Goal: Task Accomplishment & Management: Manage account settings

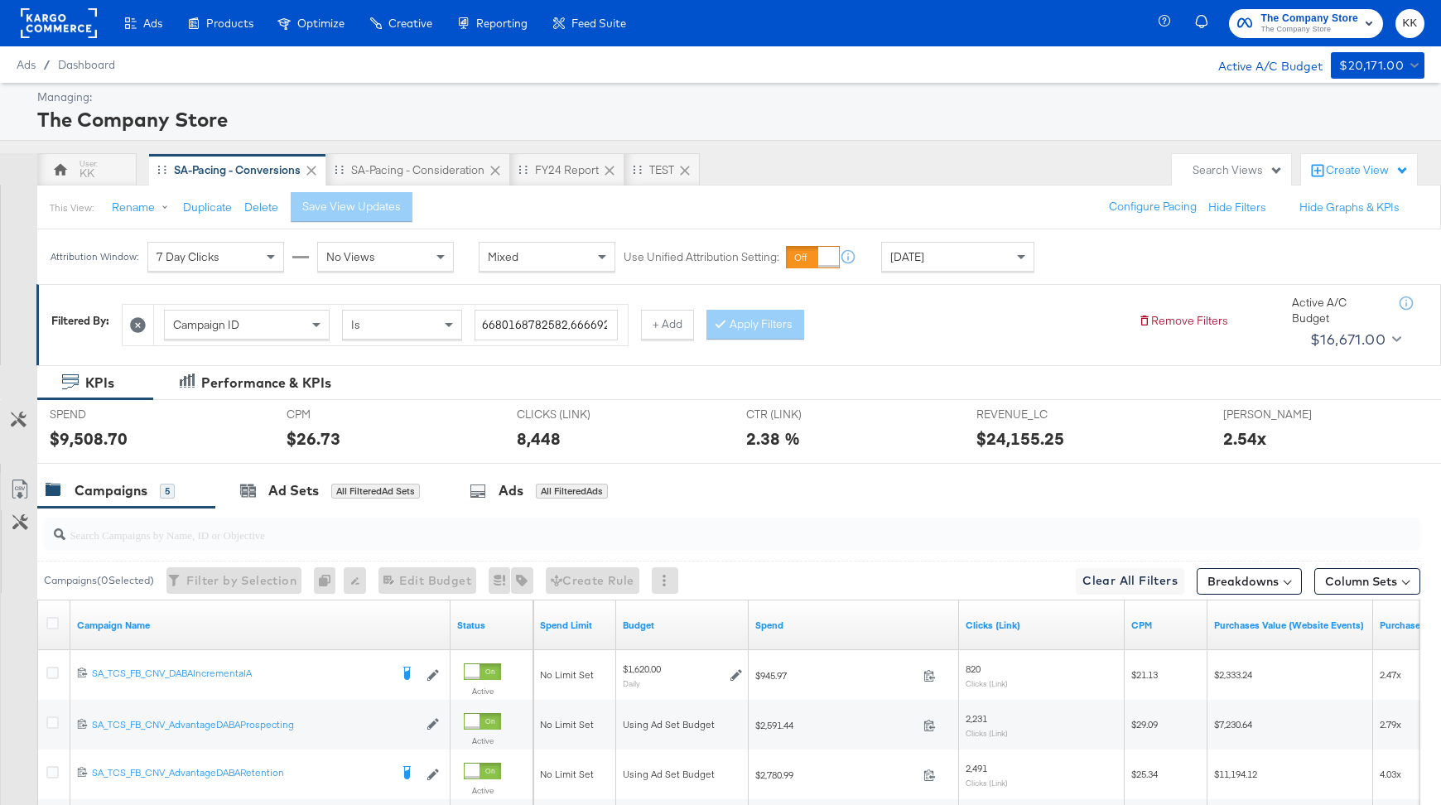
click at [425, 162] on div "SA-Pacing - Consideration" at bounding box center [417, 170] width 133 height 16
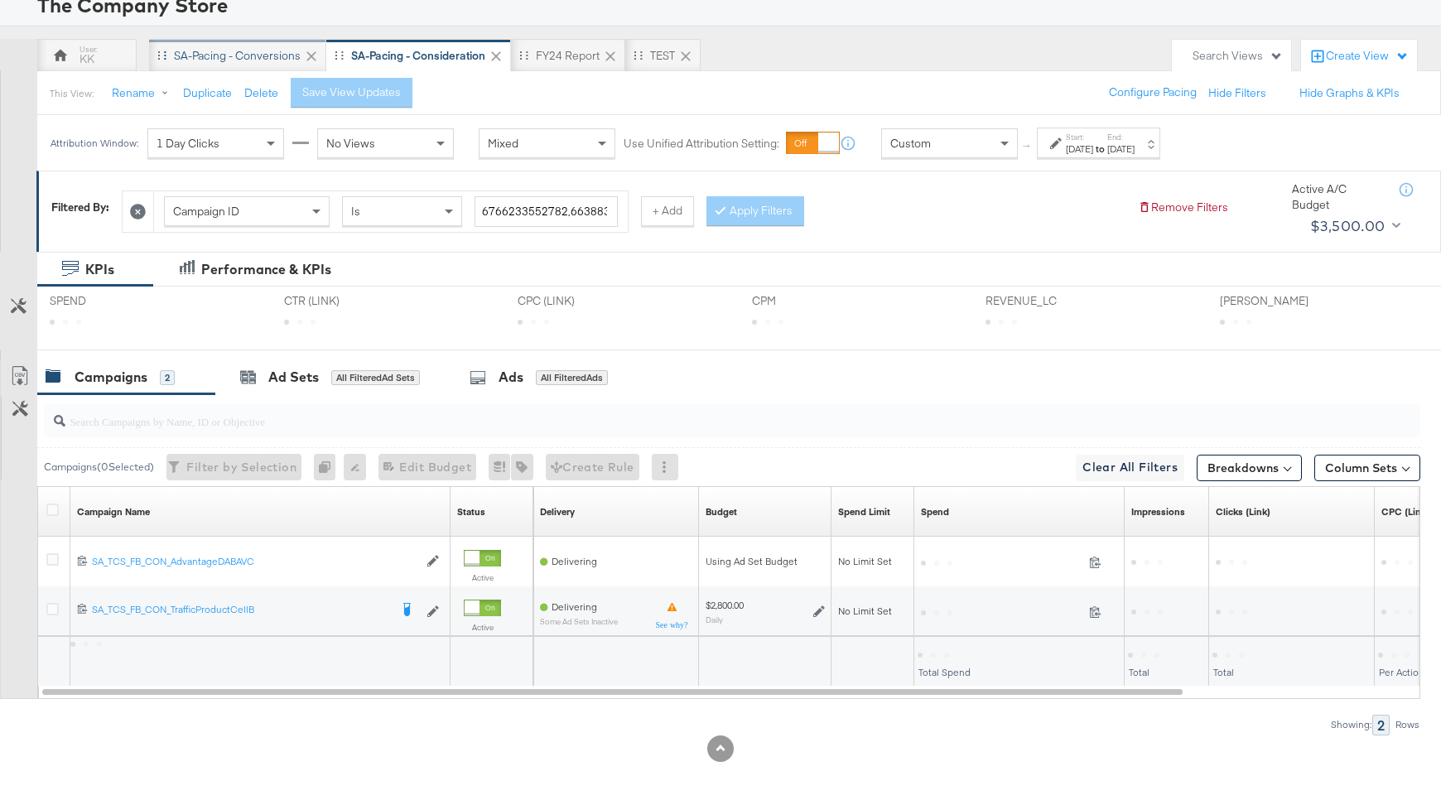
click at [243, 43] on div "SA-Pacing - Conversions" at bounding box center [237, 55] width 177 height 33
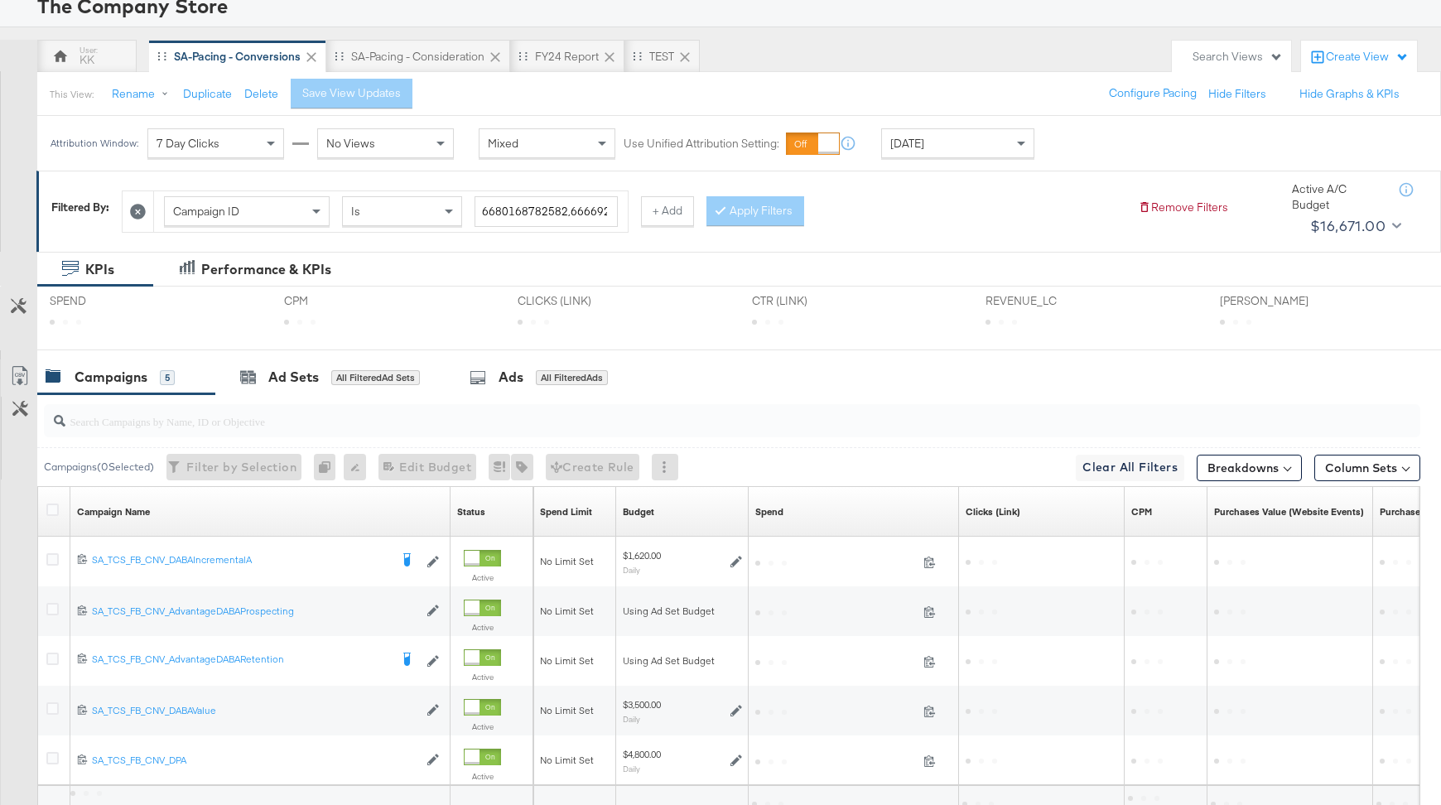
scroll to position [157, 0]
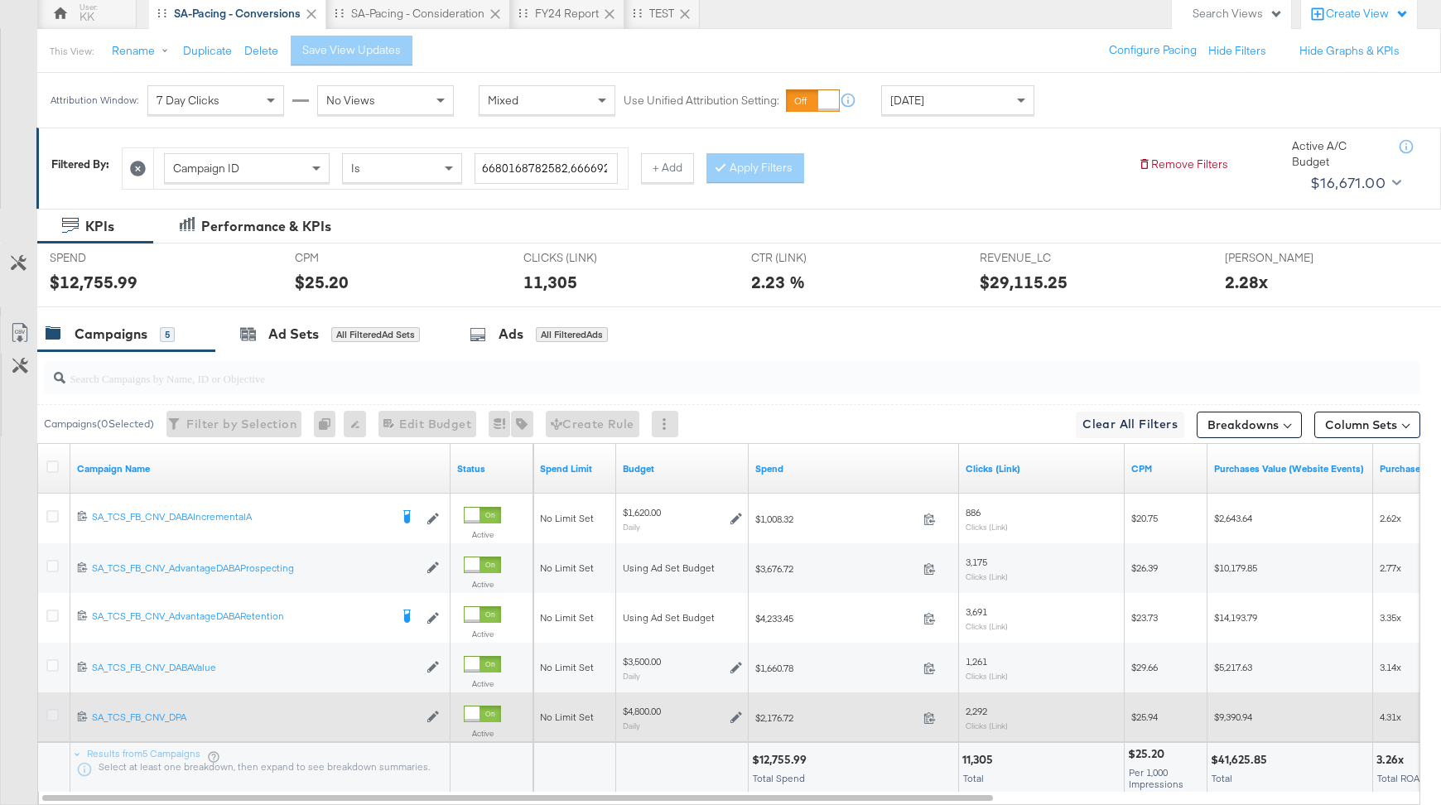
click at [50, 715] on icon at bounding box center [52, 715] width 12 height 12
click at [0, 0] on input "checkbox" at bounding box center [0, 0] width 0 height 0
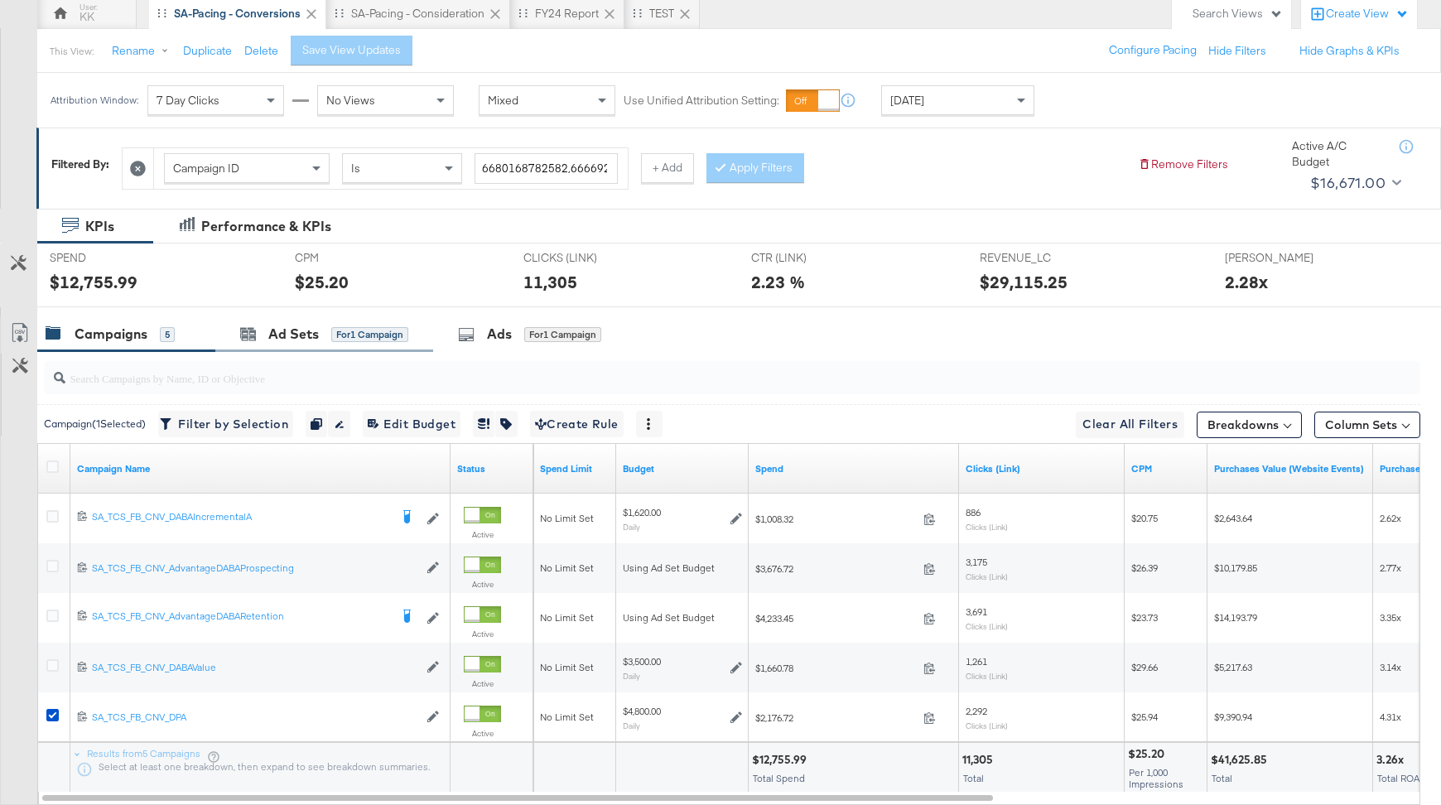
click at [331, 349] on div "Ad Sets for 1 Campaign" at bounding box center [324, 334] width 218 height 36
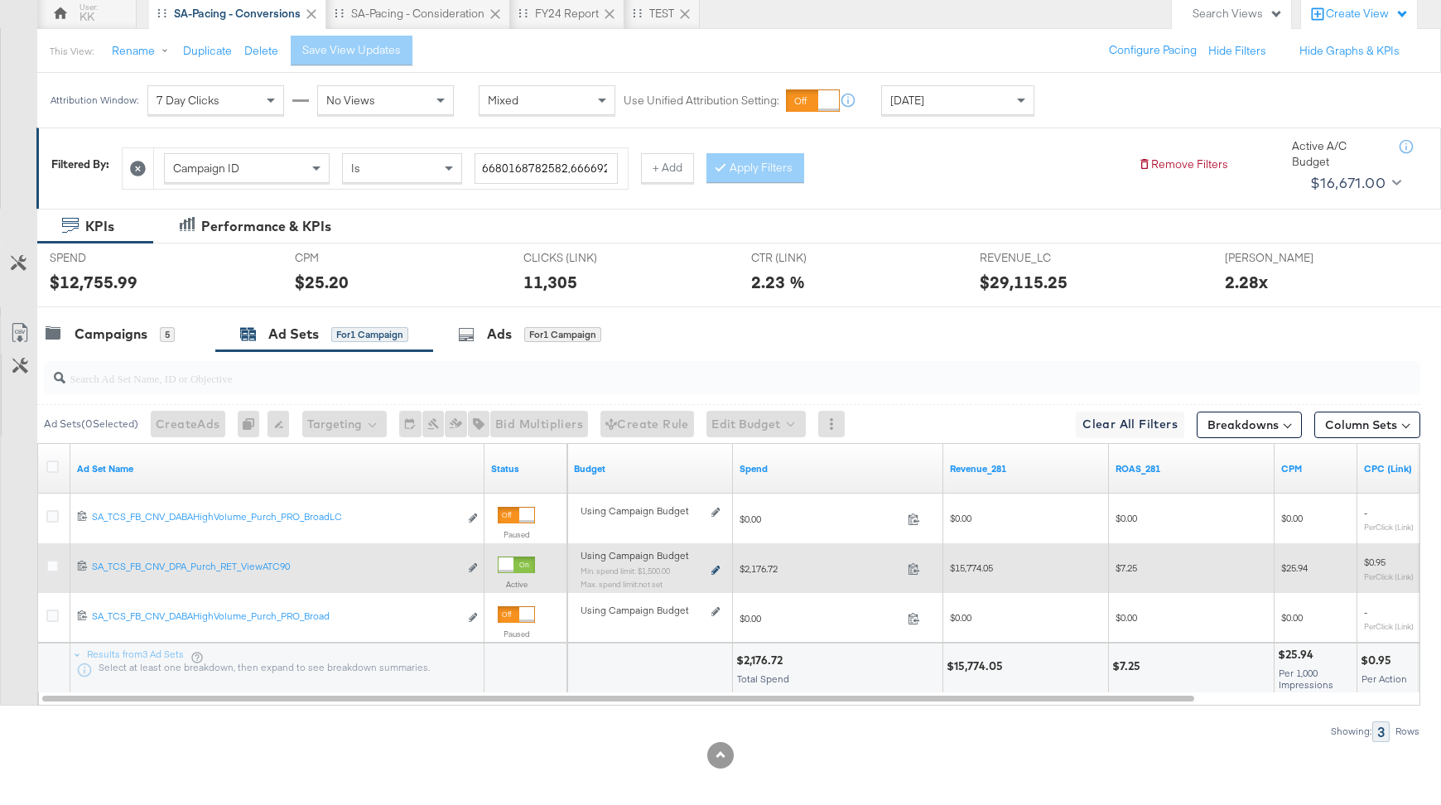
click at [716, 566] on icon at bounding box center [715, 570] width 8 height 9
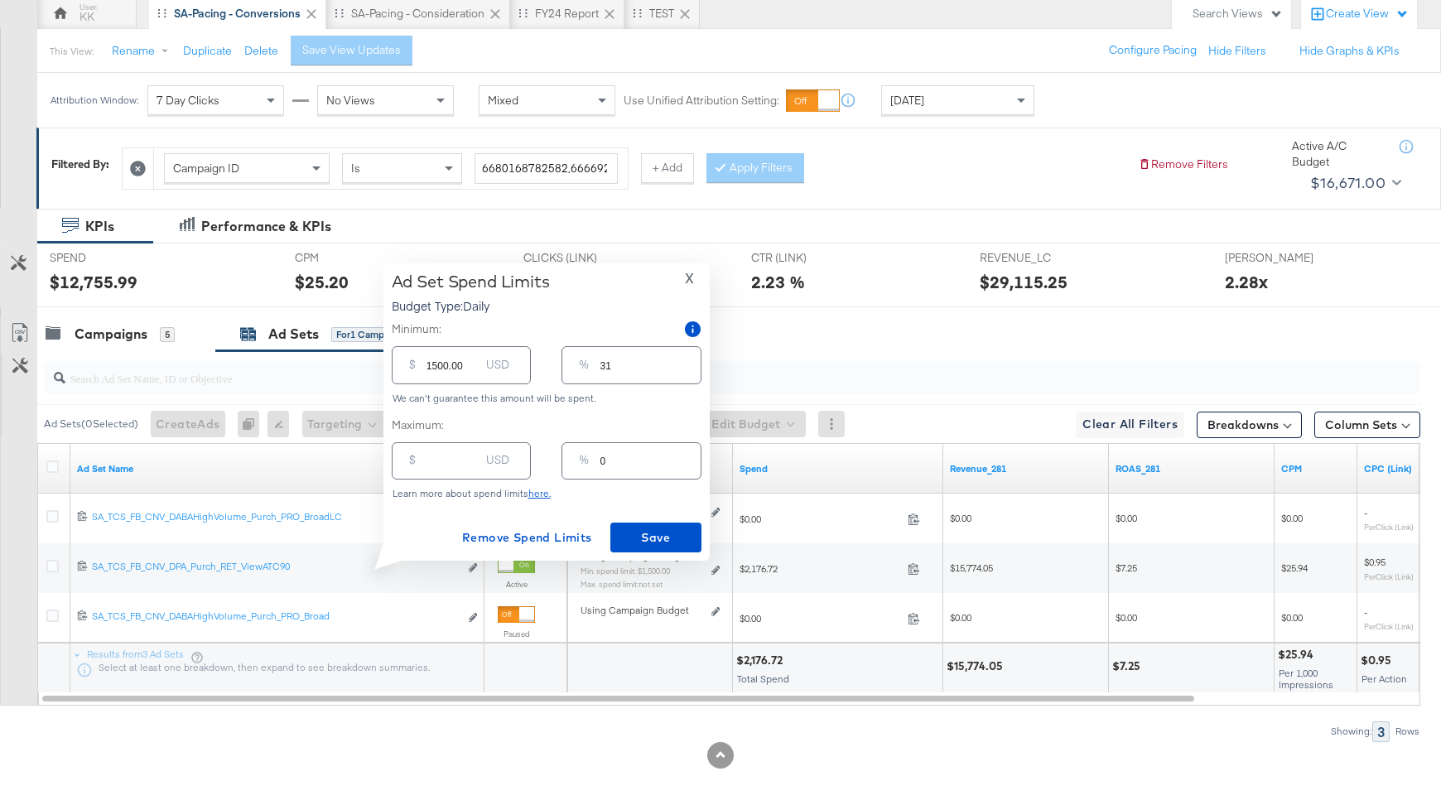
click at [452, 461] on input "number" at bounding box center [452, 454] width 53 height 36
type input "50"
type input "1"
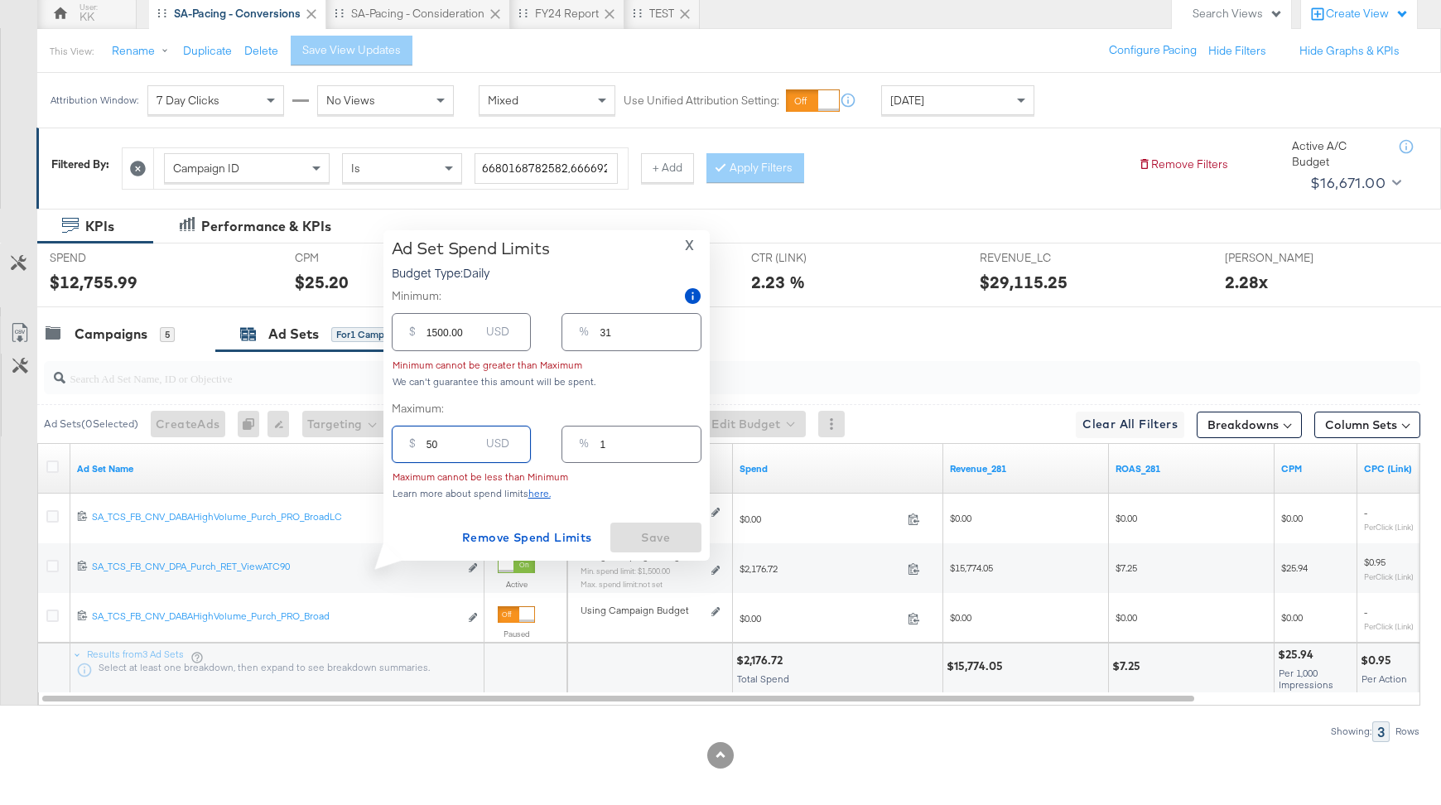
type input "500"
type input "10"
type input "5000"
type input "104"
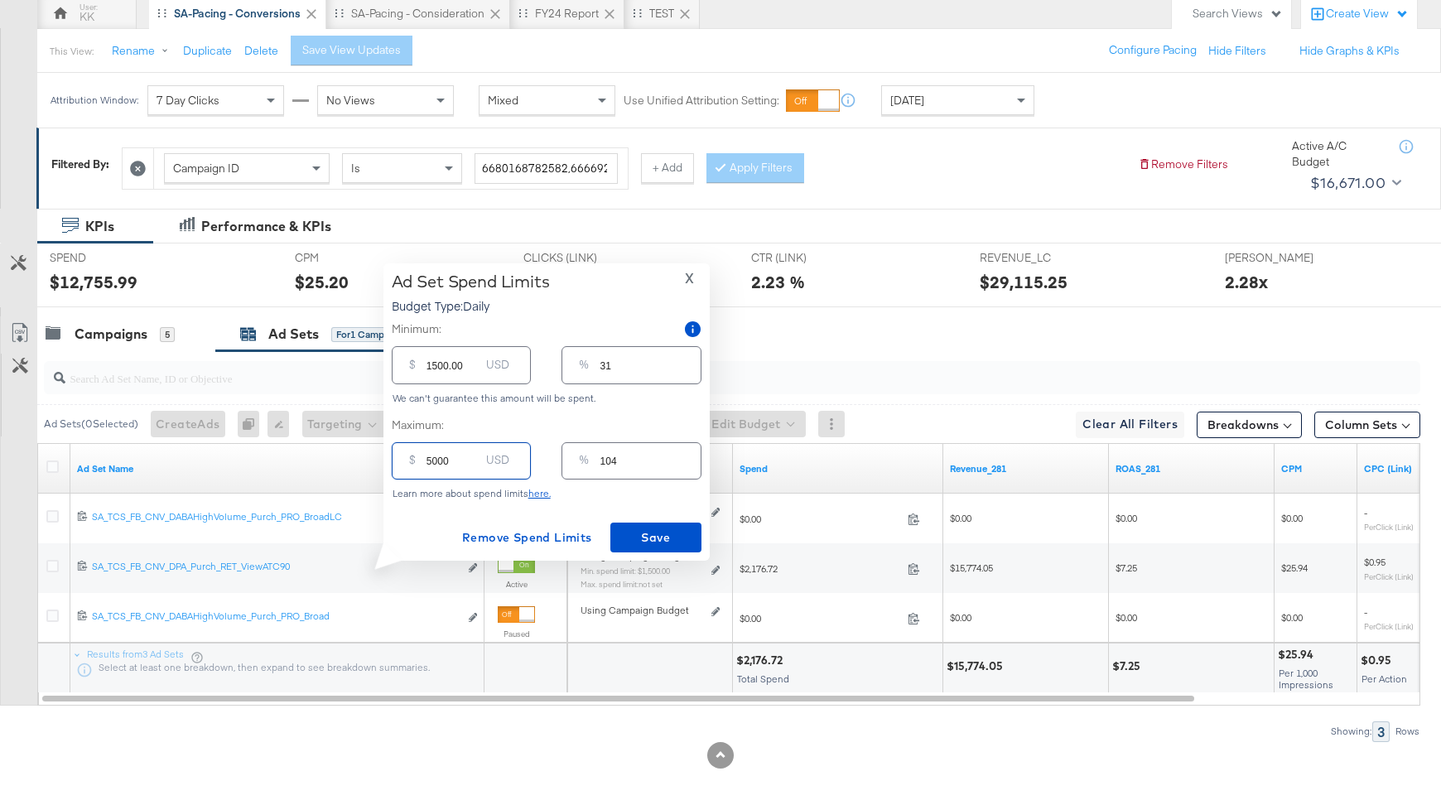
type input "5000.00"
click at [432, 364] on input "1500.00" at bounding box center [452, 358] width 53 height 36
type input "100.00"
type input "2"
type input "1800.00"
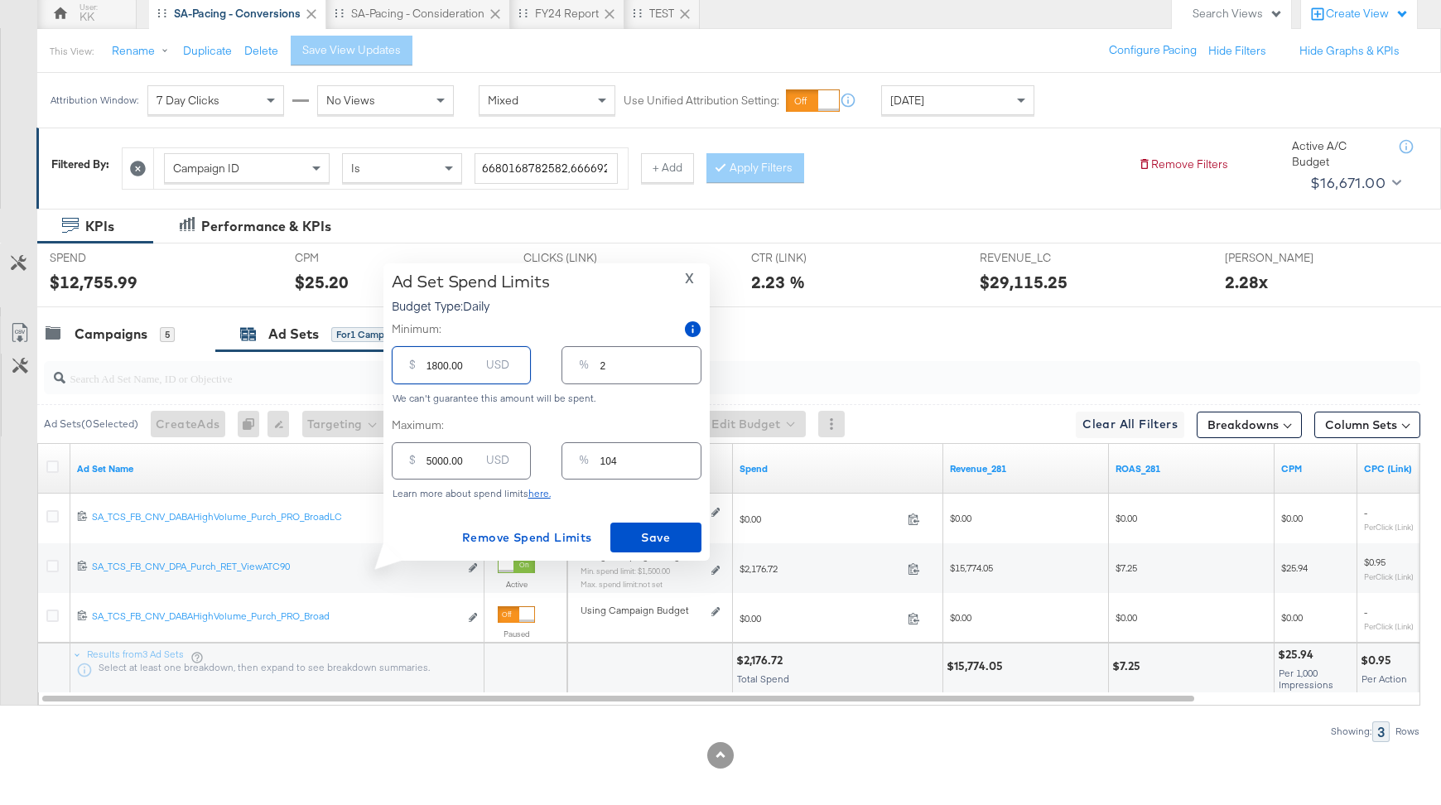
type input "38"
type input "1800.00"
click at [663, 535] on span "Save" at bounding box center [656, 538] width 78 height 21
